Goal: Register for event/course

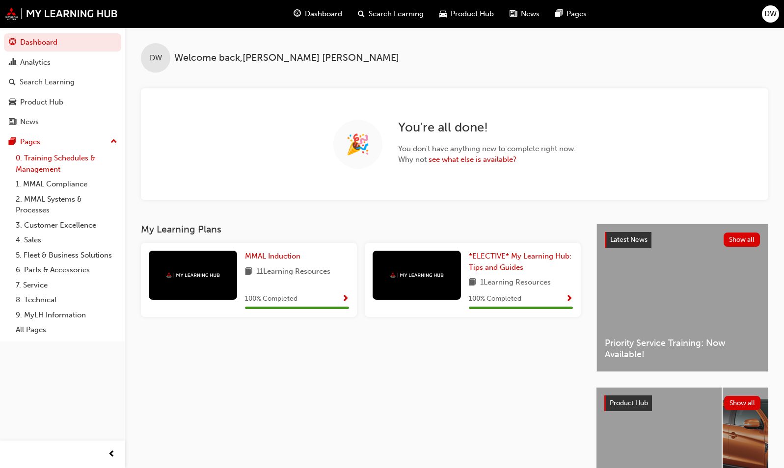
click at [48, 170] on link "0. Training Schedules & Management" at bounding box center [66, 164] width 109 height 26
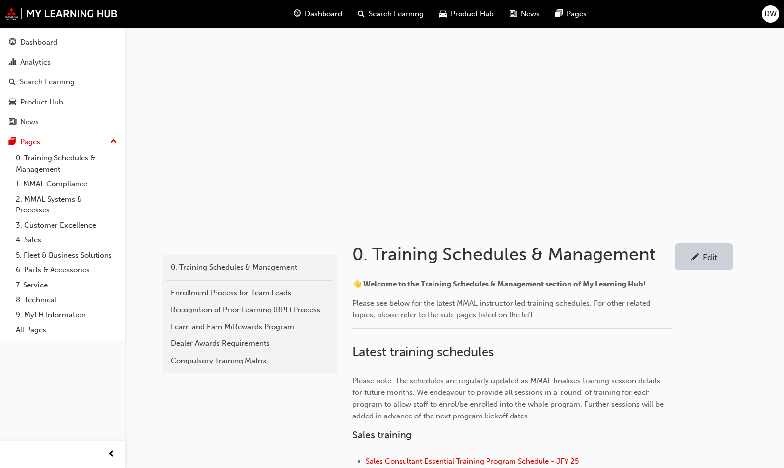
scroll to position [246, 0]
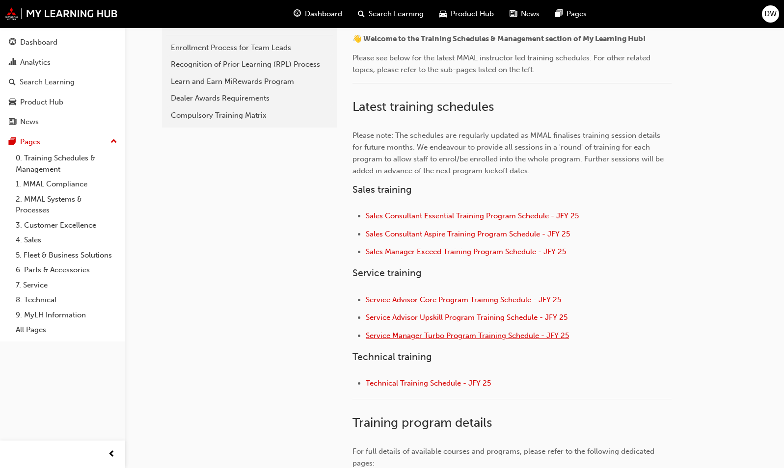
click at [461, 338] on span "Service Manager Turbo Program Training Schedule - JFY 25" at bounding box center [467, 335] width 203 height 9
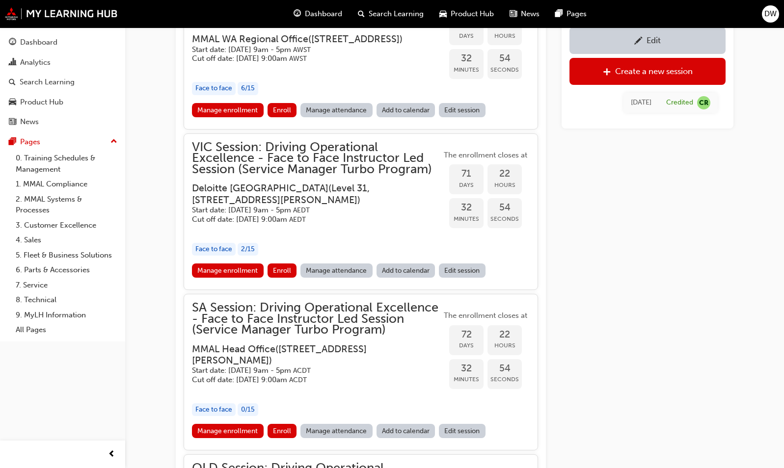
scroll to position [1040, 0]
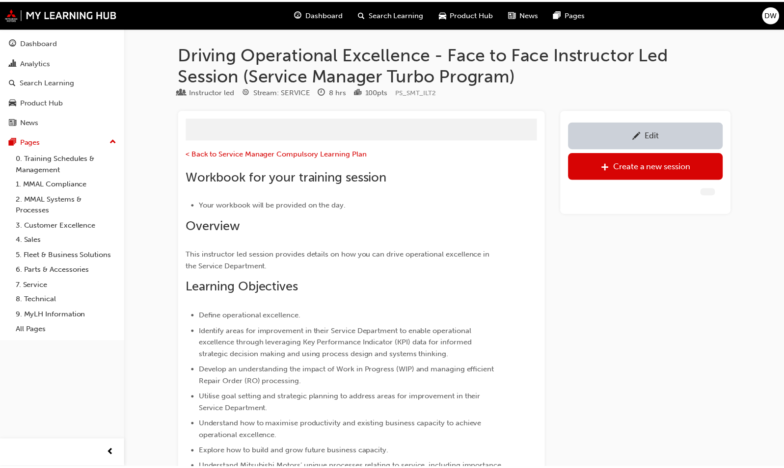
scroll to position [13, 0]
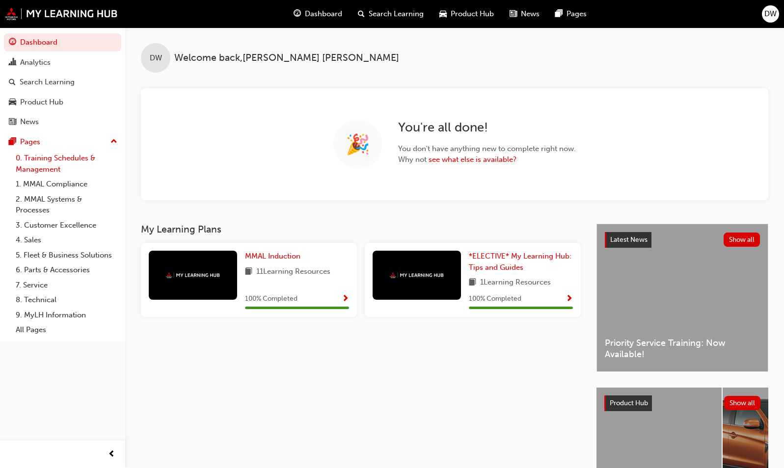
click at [32, 164] on link "0. Training Schedules & Management" at bounding box center [66, 164] width 109 height 26
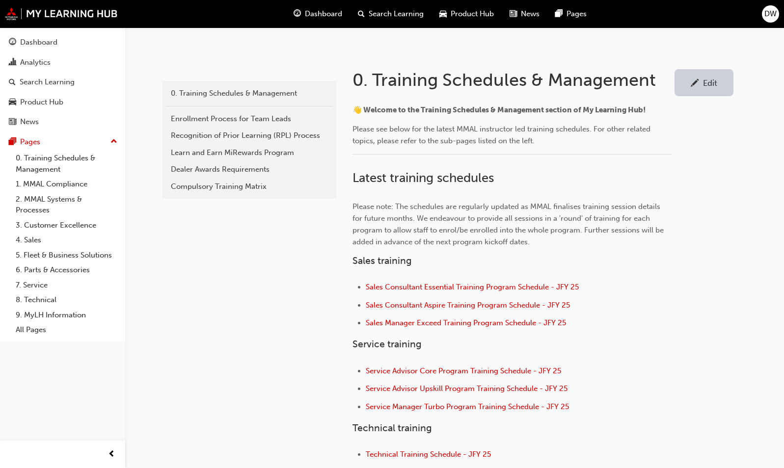
scroll to position [295, 0]
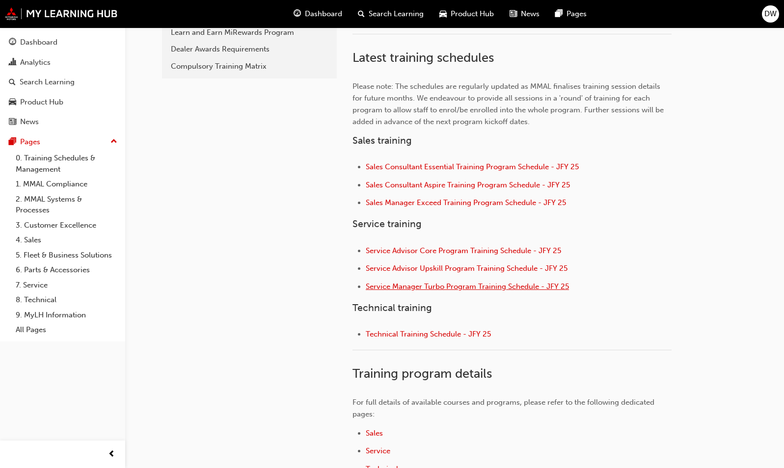
click at [492, 286] on span "Service Manager Turbo Program Training Schedule - JFY 25" at bounding box center [467, 286] width 203 height 9
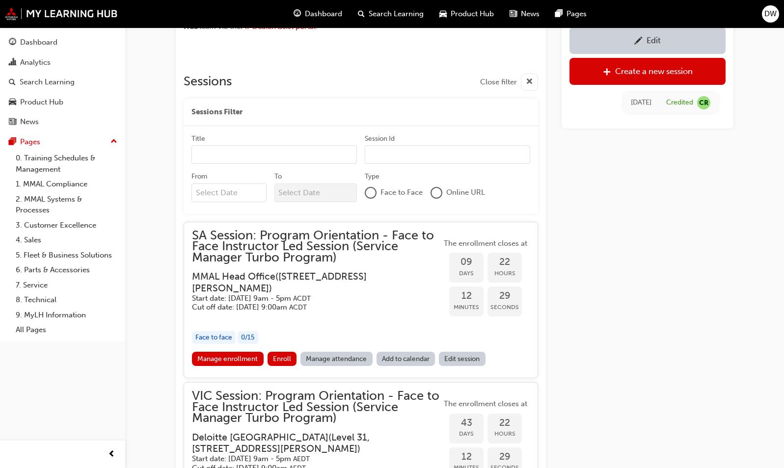
scroll to position [834, 0]
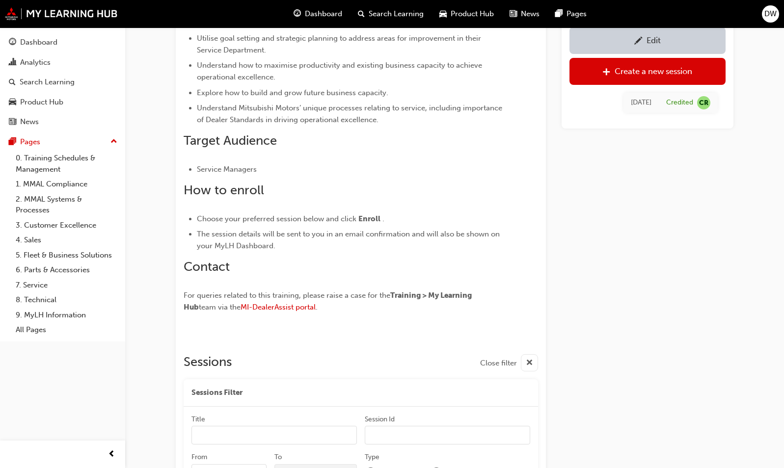
scroll to position [451, 0]
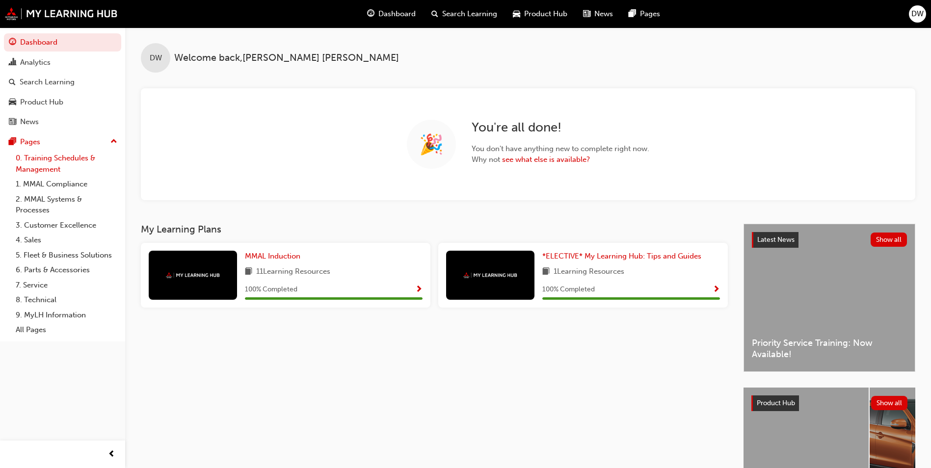
click at [83, 170] on link "0. Training Schedules & Management" at bounding box center [66, 164] width 109 height 26
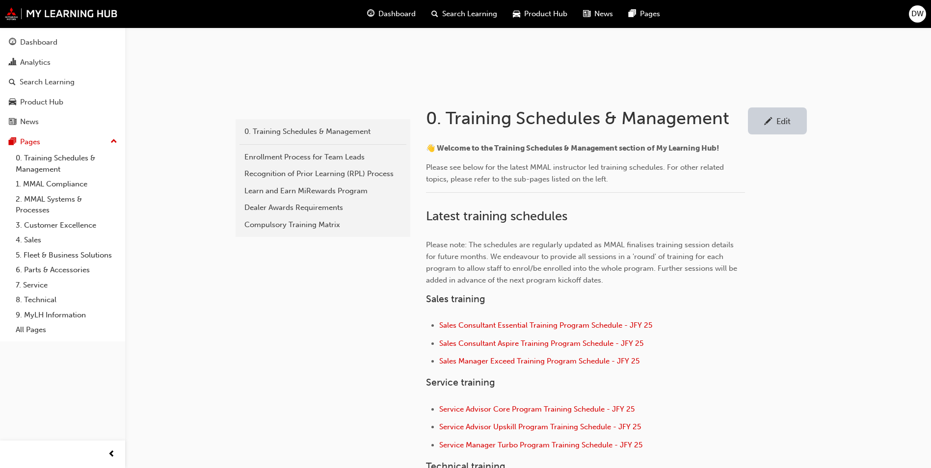
scroll to position [196, 0]
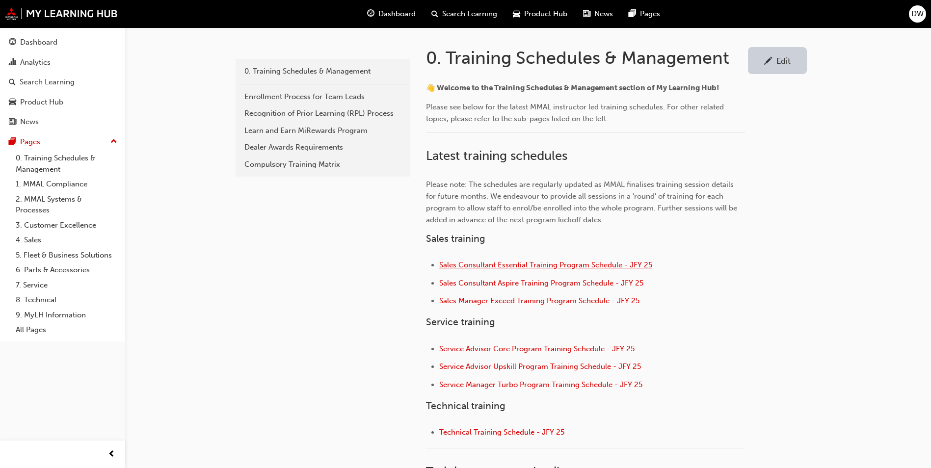
click at [519, 269] on span "Sales Consultant Essential Training Program Schedule - JFY 25" at bounding box center [545, 265] width 213 height 9
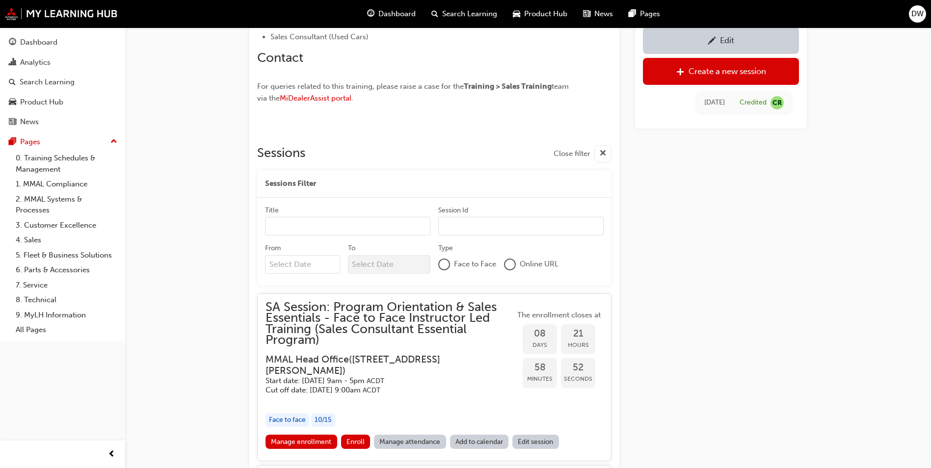
scroll to position [939, 0]
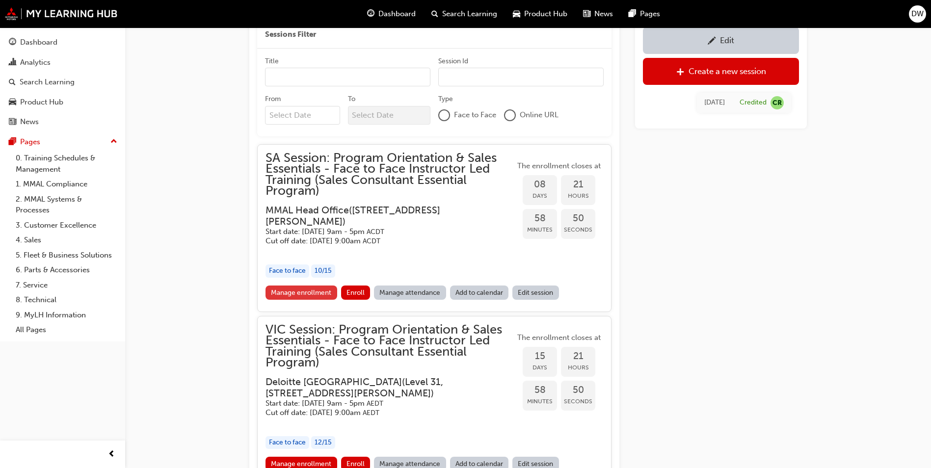
click at [285, 286] on link "Manage enrollment" at bounding box center [302, 293] width 72 height 14
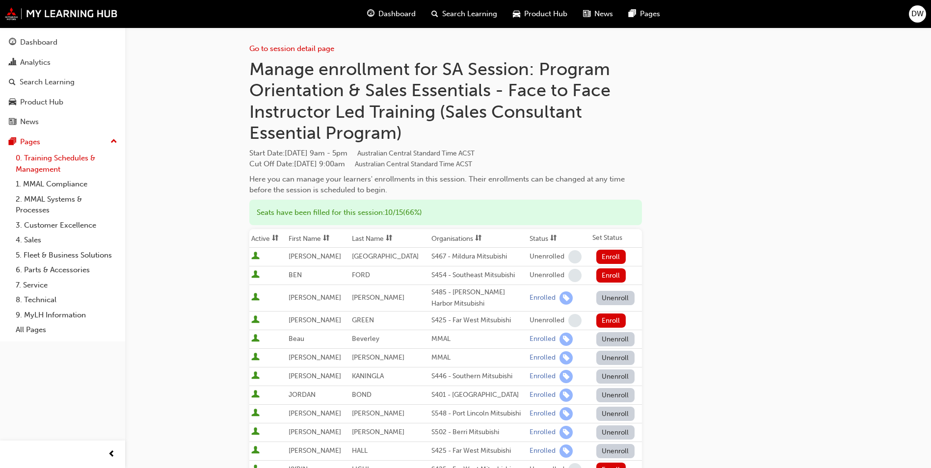
click at [35, 171] on link "0. Training Schedules & Management" at bounding box center [66, 164] width 109 height 26
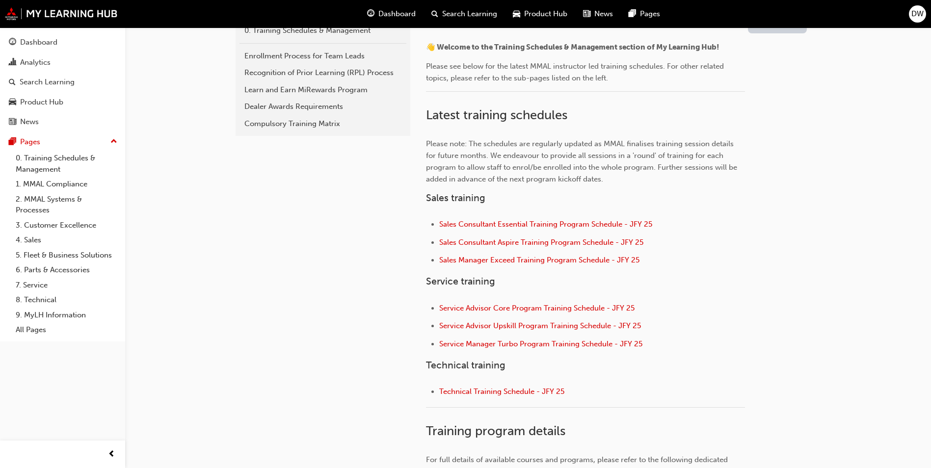
scroll to position [246, 0]
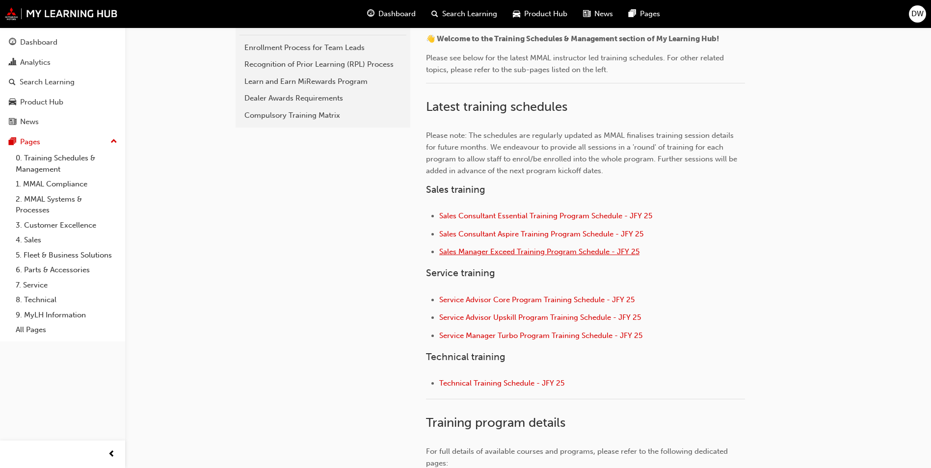
click at [530, 252] on span "Sales Manager Exceed Training Program Schedule - JFY 25" at bounding box center [539, 251] width 200 height 9
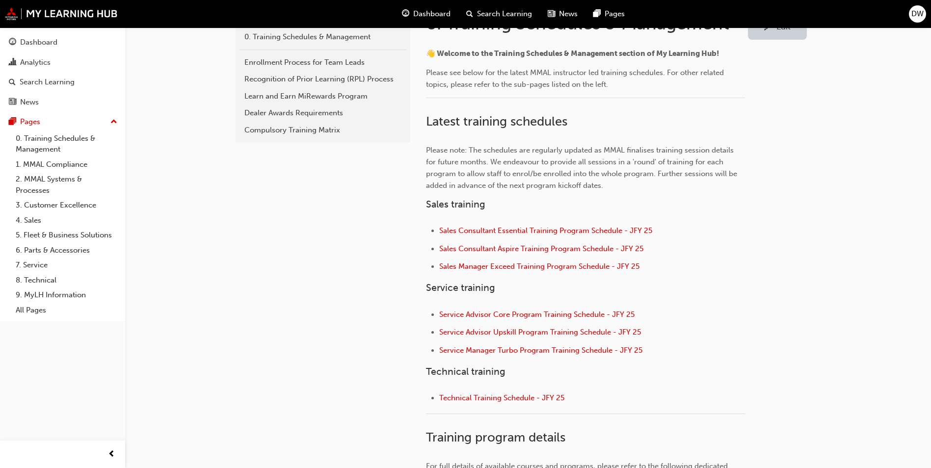
scroll to position [246, 0]
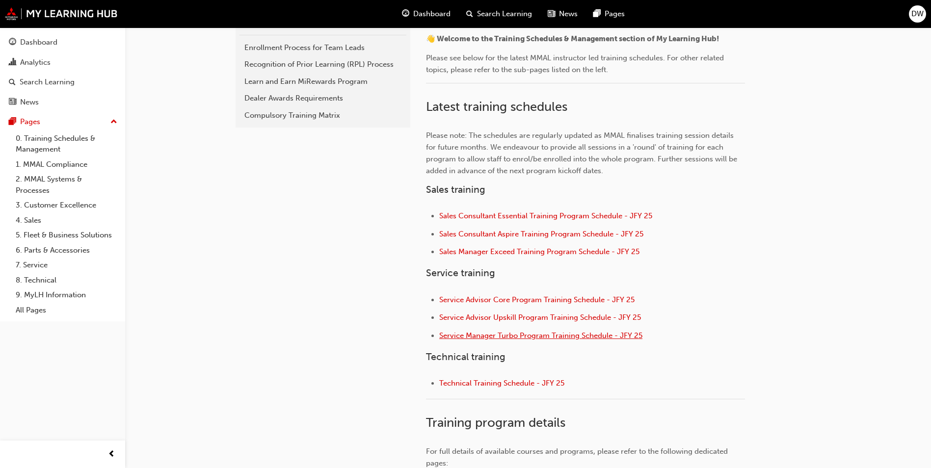
click at [570, 336] on span "Service Manager Turbo Program Training Schedule - JFY 25" at bounding box center [540, 335] width 203 height 9
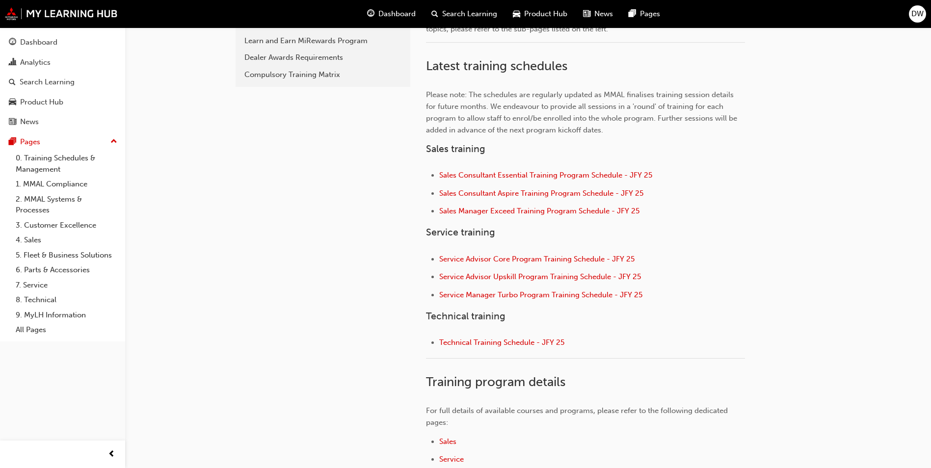
scroll to position [295, 0]
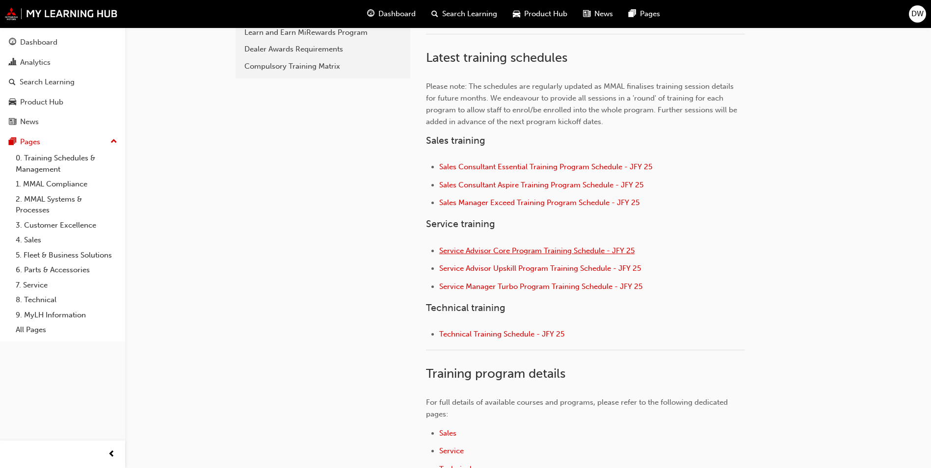
click at [545, 253] on span "Service Advisor Core Program Training Schedule - JFY 25" at bounding box center [536, 250] width 195 height 9
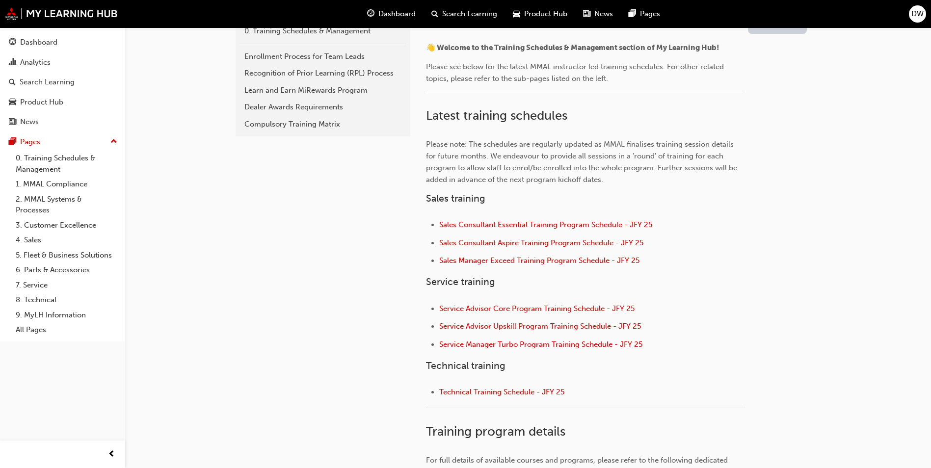
scroll to position [246, 0]
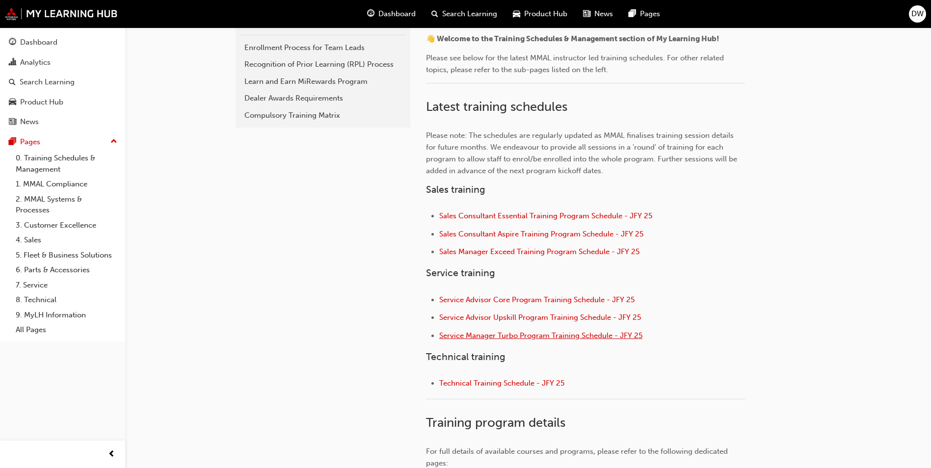
click at [598, 334] on span "Service Manager Turbo Program Training Schedule - JFY 25" at bounding box center [540, 335] width 203 height 9
